Goal: Transaction & Acquisition: Subscribe to service/newsletter

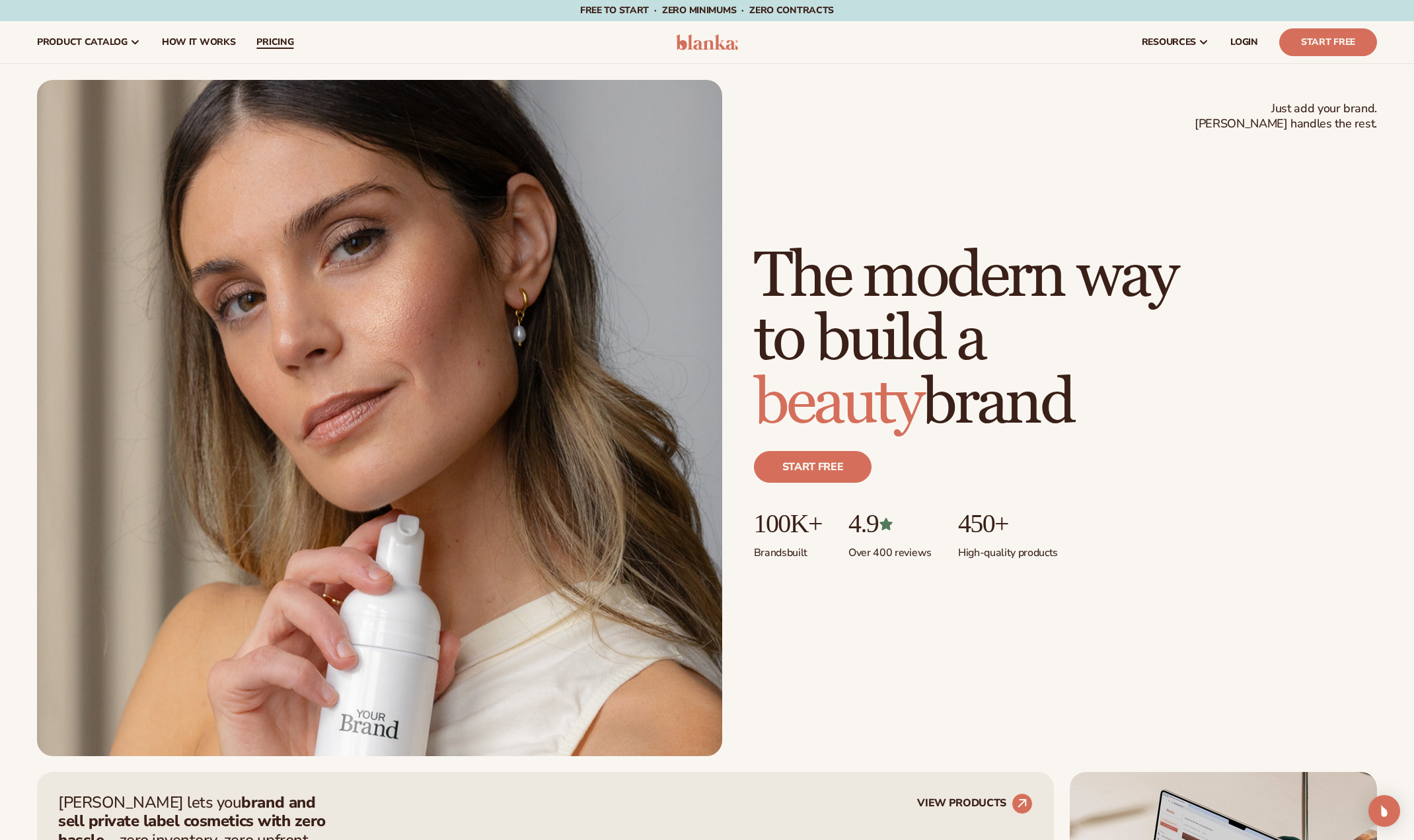
click at [257, 48] on span "pricing" at bounding box center [275, 42] width 37 height 11
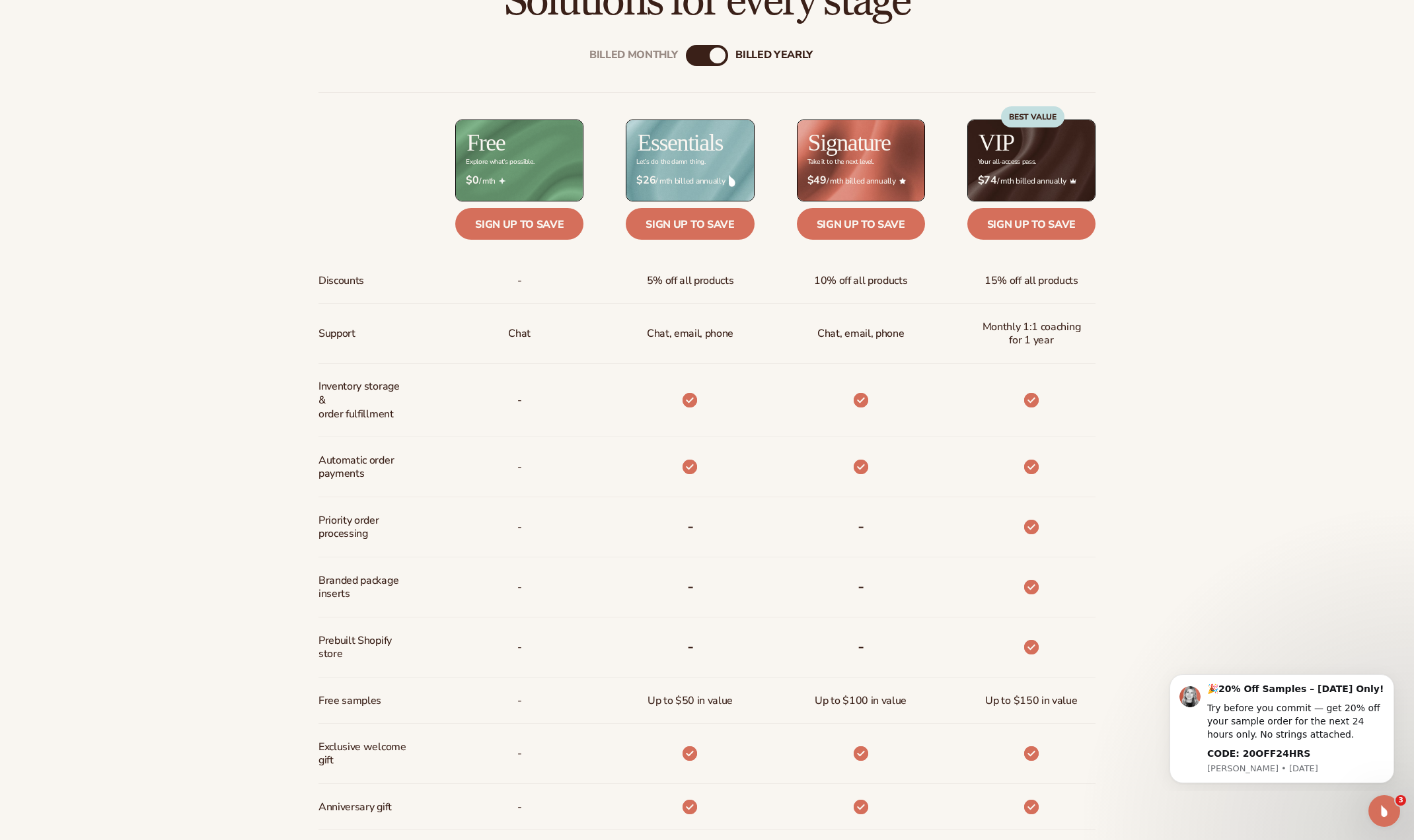
scroll to position [623, 0]
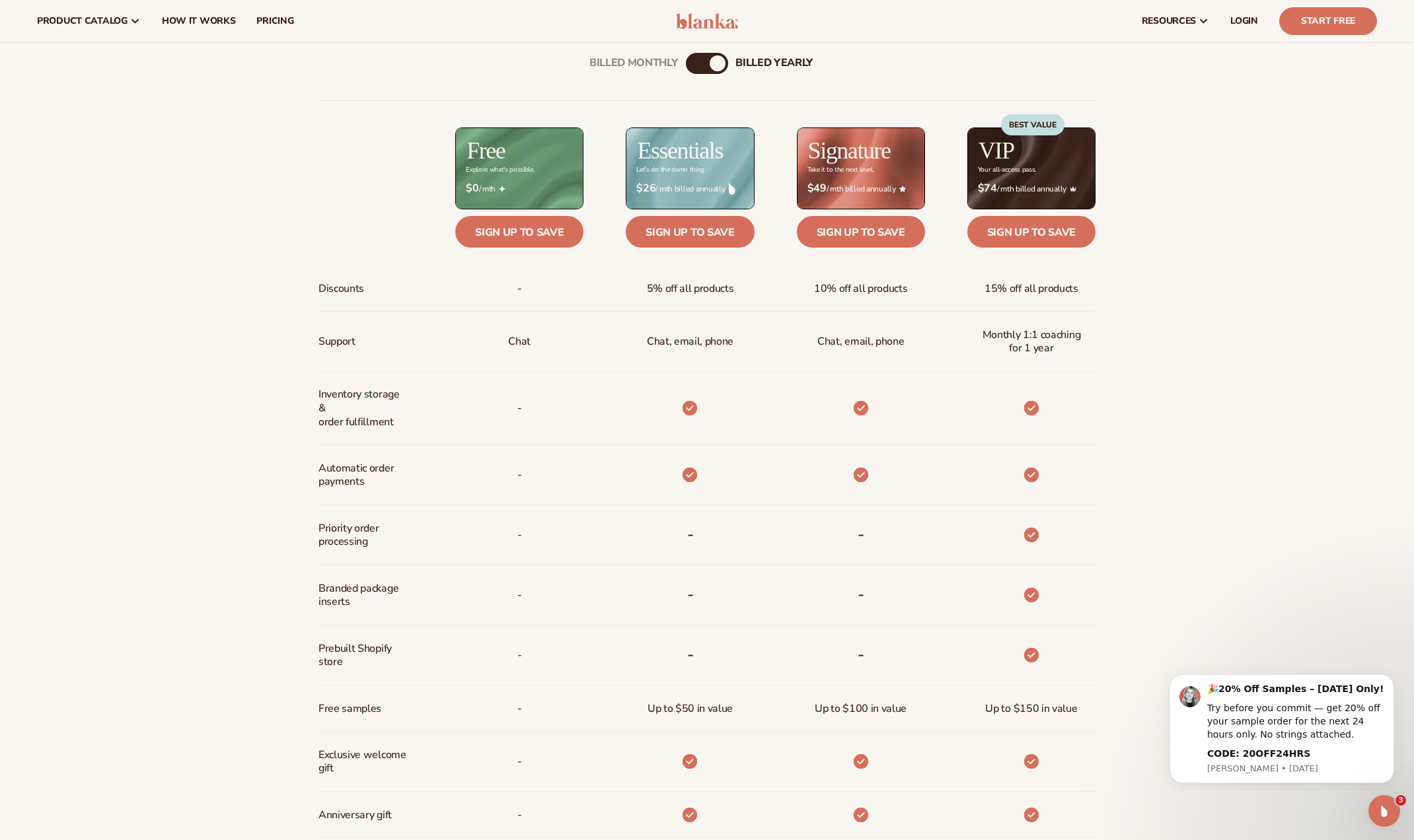
click at [669, 56] on div "Billed Monthly billed Yearly Billed Monthly billed Yearly Discounts Support Inv…" at bounding box center [707, 475] width 851 height 889
click at [665, 59] on div "Billed Monthly" at bounding box center [633, 64] width 88 height 13
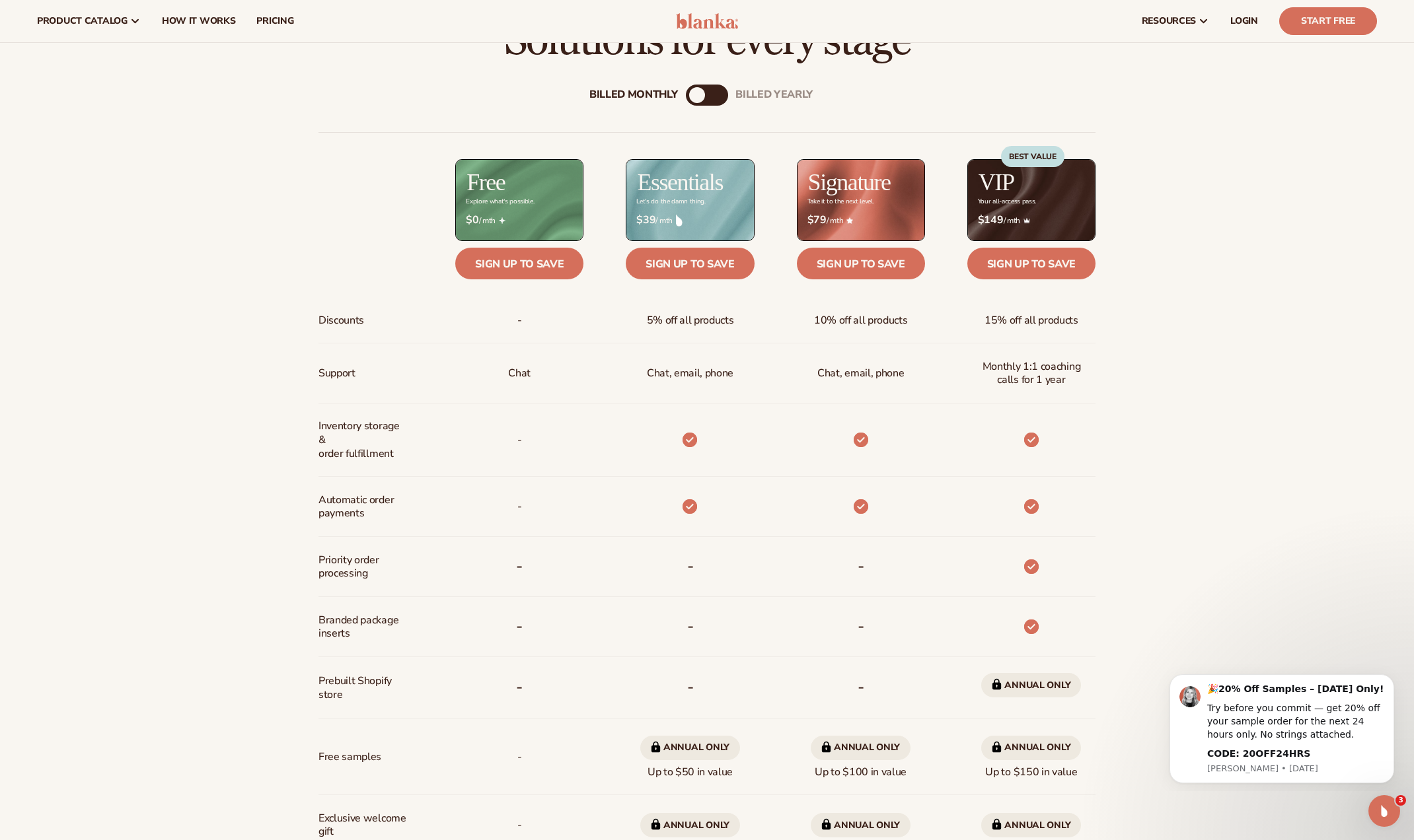
scroll to position [582, 0]
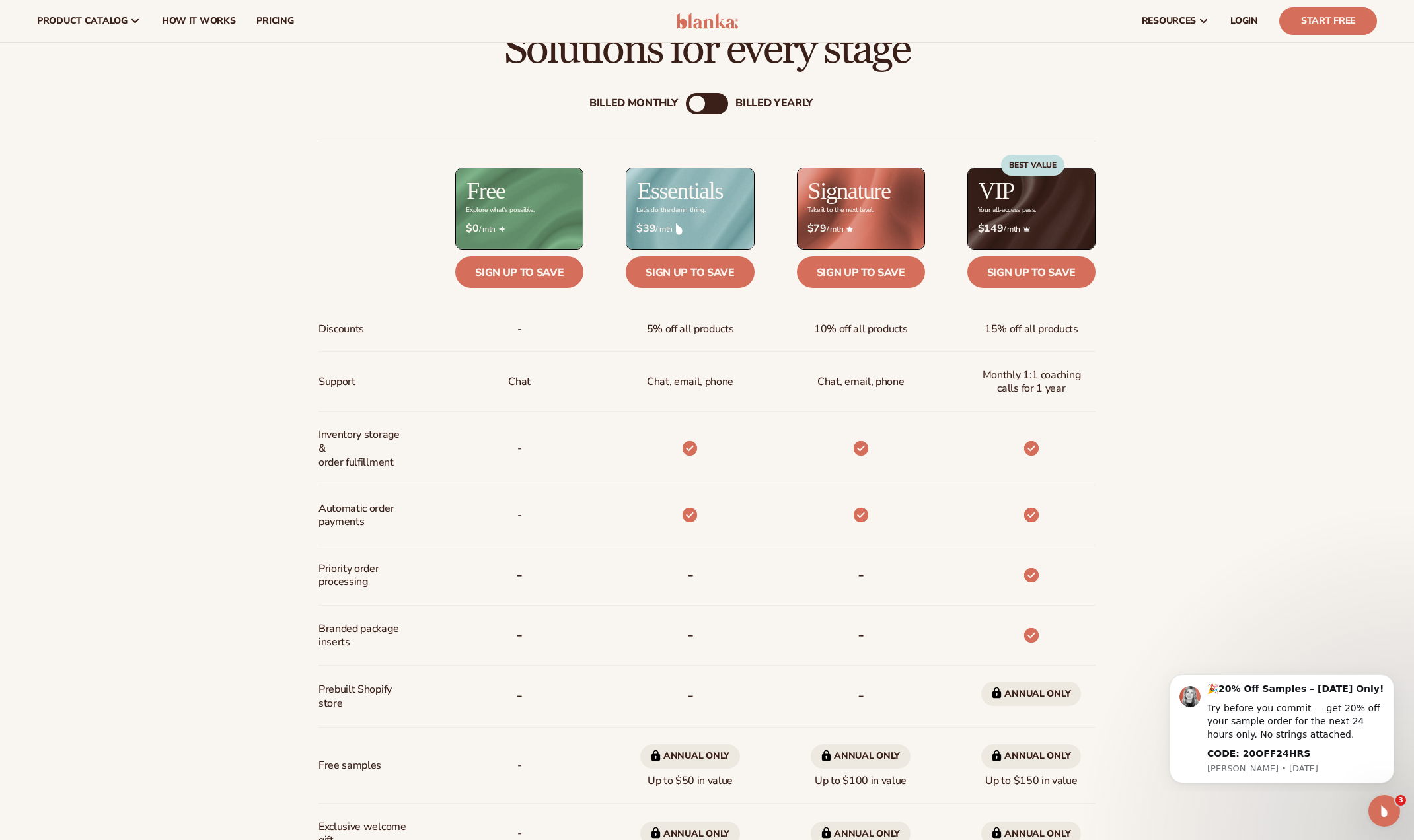
click at [806, 103] on div "billed Yearly" at bounding box center [774, 104] width 78 height 13
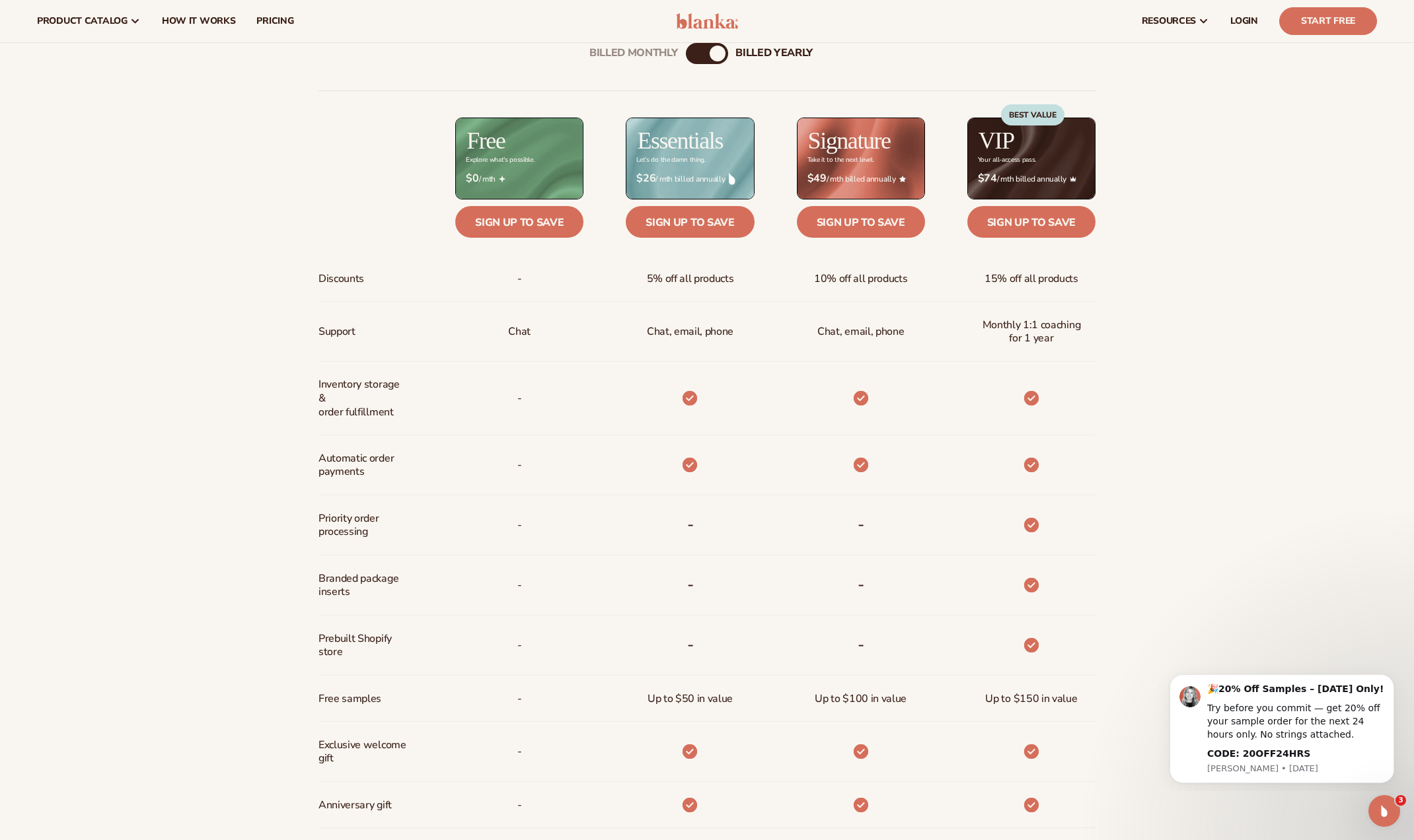
scroll to position [607, 0]
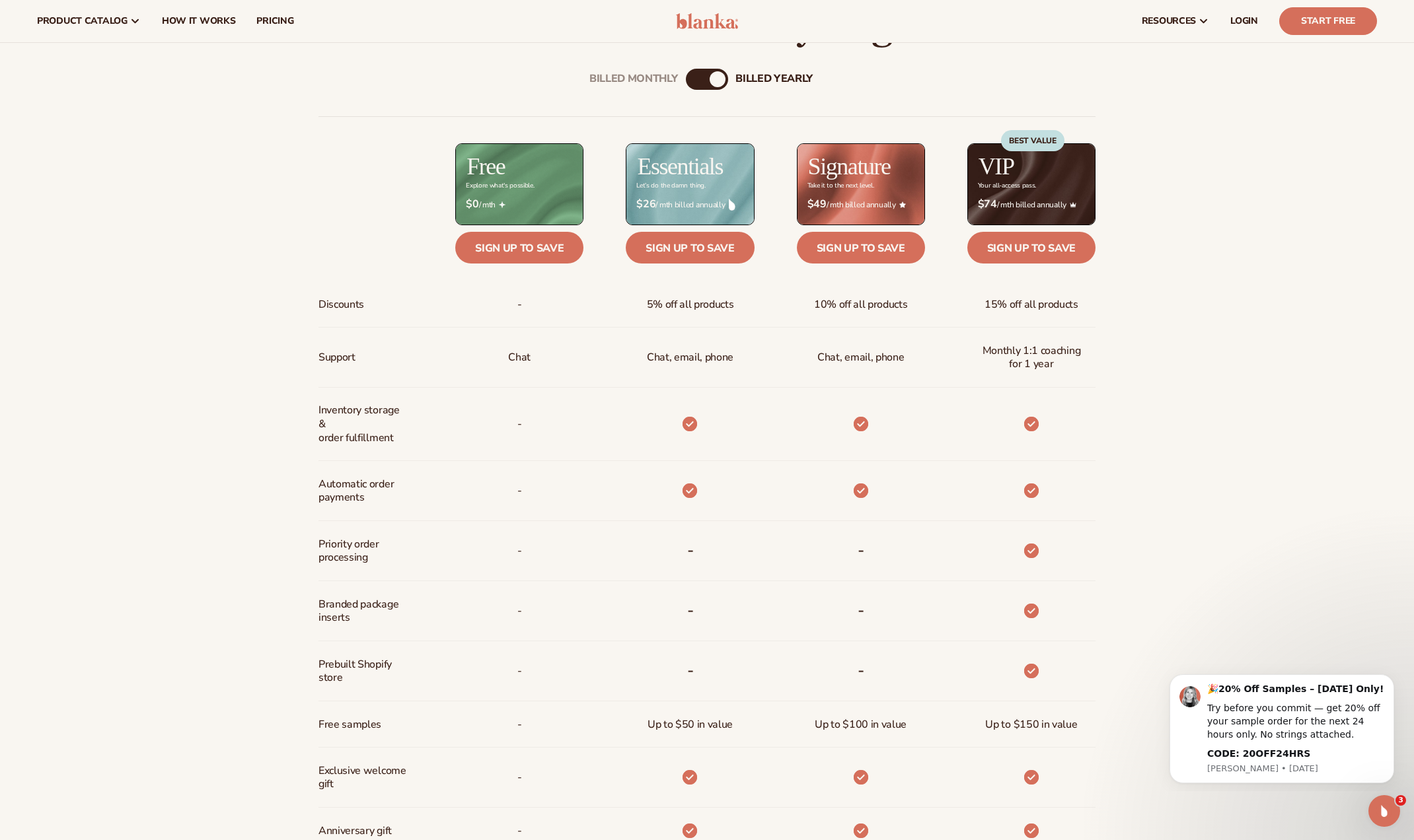
click at [697, 78] on div "Billed Monthly" at bounding box center [694, 79] width 16 height 16
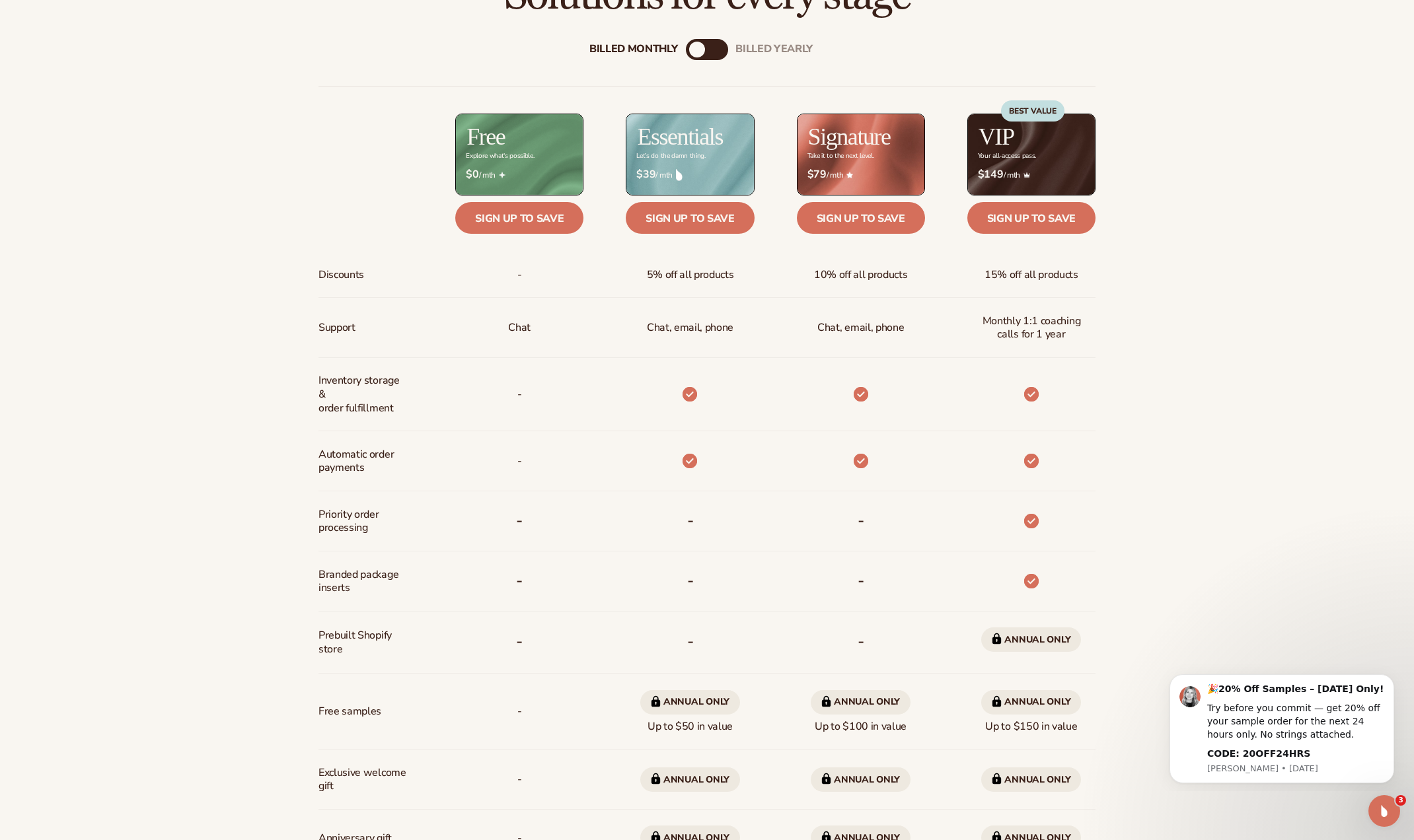
scroll to position [797, 0]
